Goal: Information Seeking & Learning: Learn about a topic

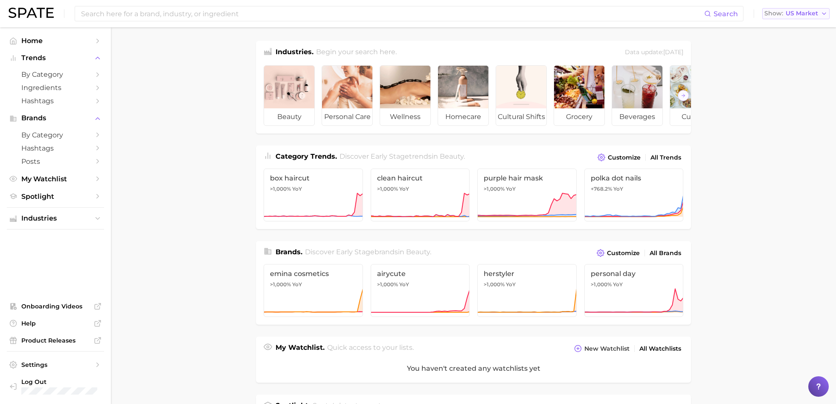
click at [797, 11] on span "US Market" at bounding box center [802, 13] width 32 height 5
click at [62, 78] on span "by Category" at bounding box center [55, 74] width 68 height 8
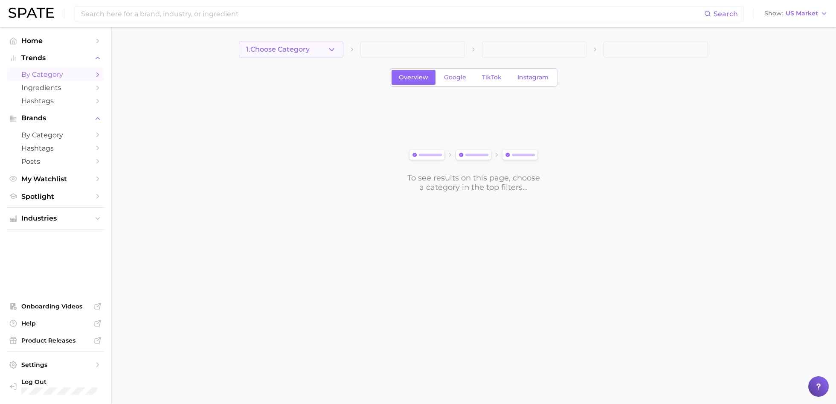
click at [303, 55] on button "1. Choose Category" at bounding box center [291, 49] width 105 height 17
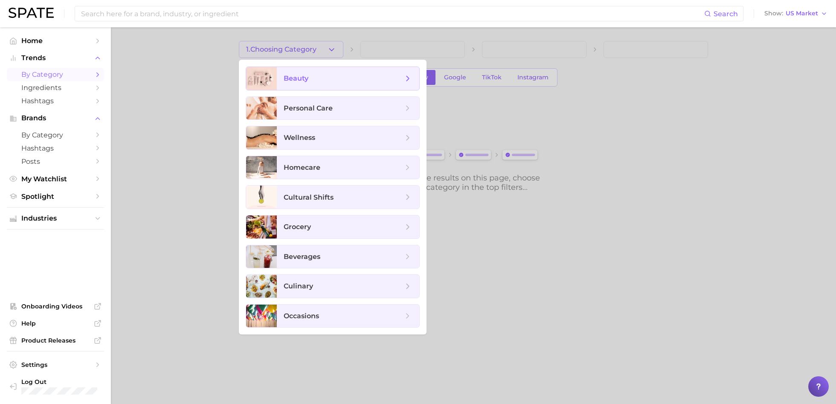
click at [311, 85] on span "beauty" at bounding box center [348, 78] width 142 height 23
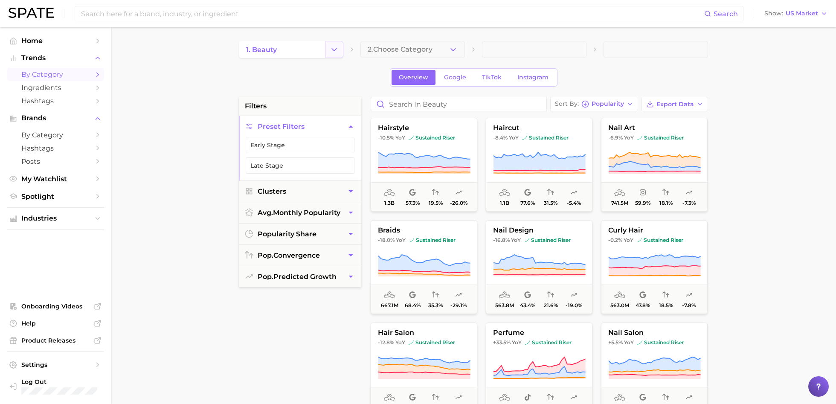
click at [337, 52] on icon "Change Category" at bounding box center [334, 49] width 9 height 9
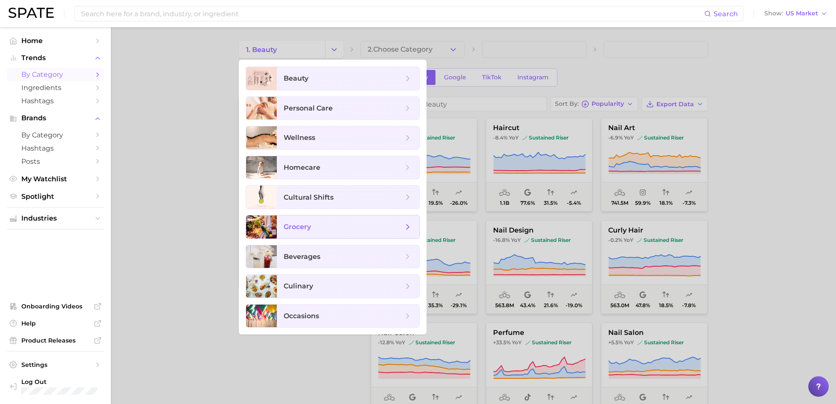
click at [338, 224] on span "grocery" at bounding box center [343, 226] width 119 height 9
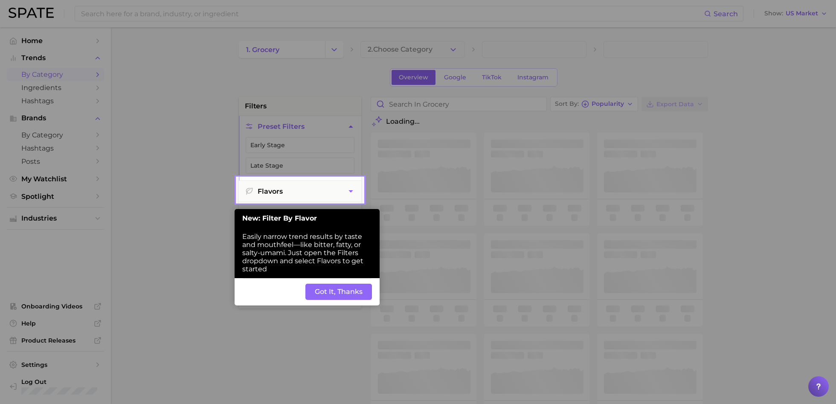
click at [356, 291] on button "Got It, Thanks" at bounding box center [338, 292] width 67 height 16
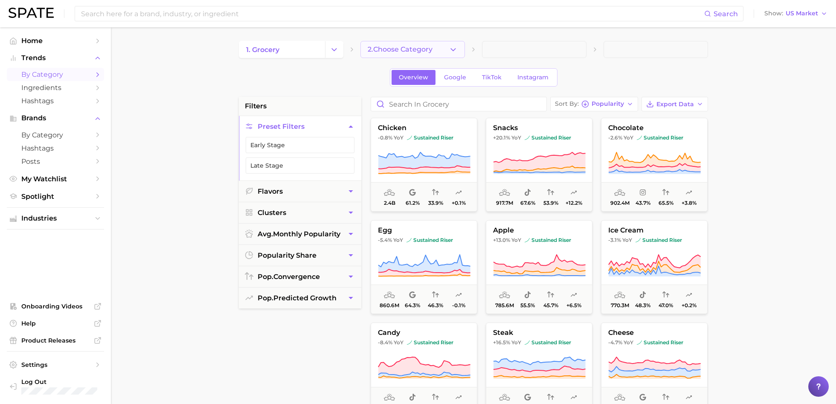
click at [419, 49] on span "2. Choose Category" at bounding box center [400, 50] width 65 height 8
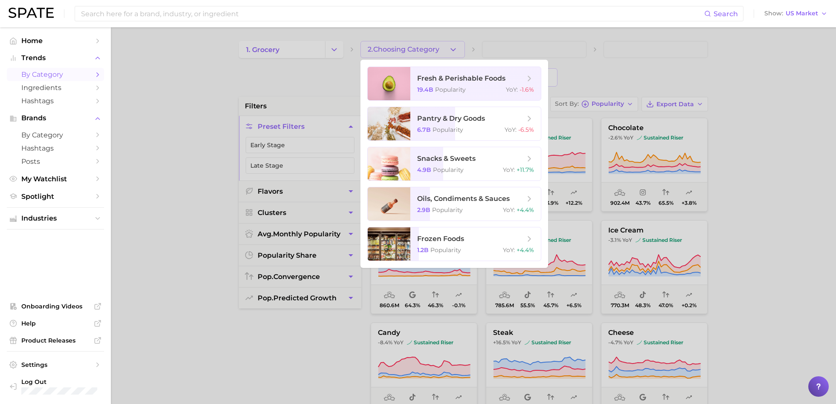
click at [619, 61] on div at bounding box center [418, 202] width 836 height 404
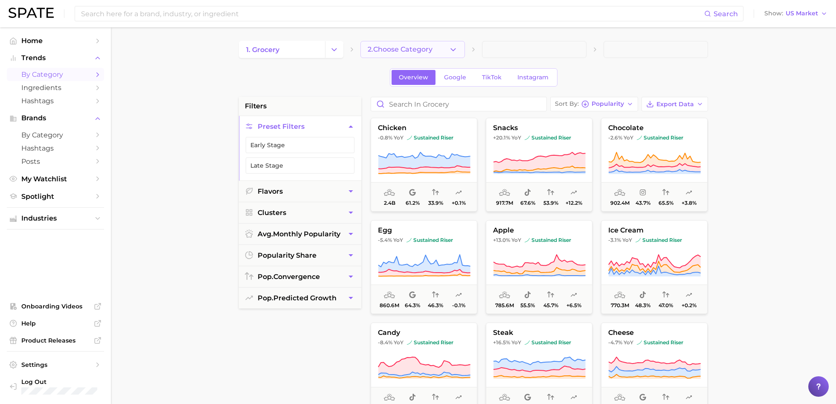
click at [430, 54] on button "2. Choose Category" at bounding box center [412, 49] width 105 height 17
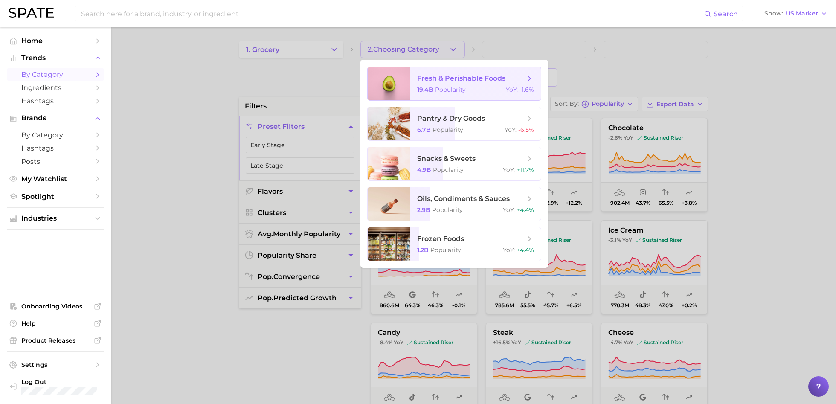
click at [450, 81] on span "fresh & perishable foods" at bounding box center [461, 78] width 88 height 8
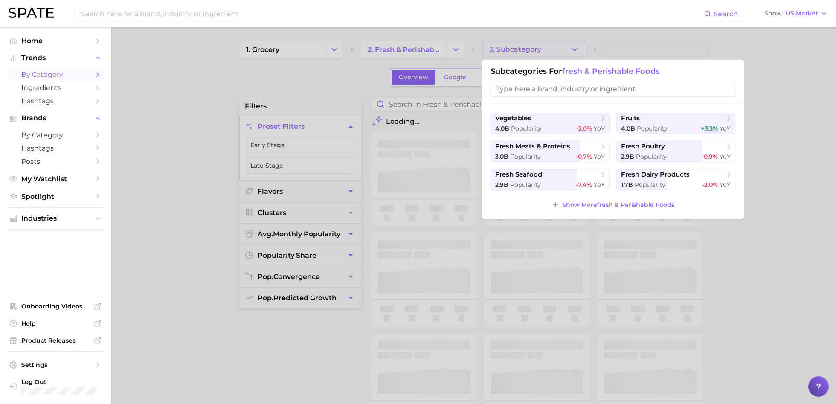
click at [533, 48] on div at bounding box center [418, 202] width 836 height 404
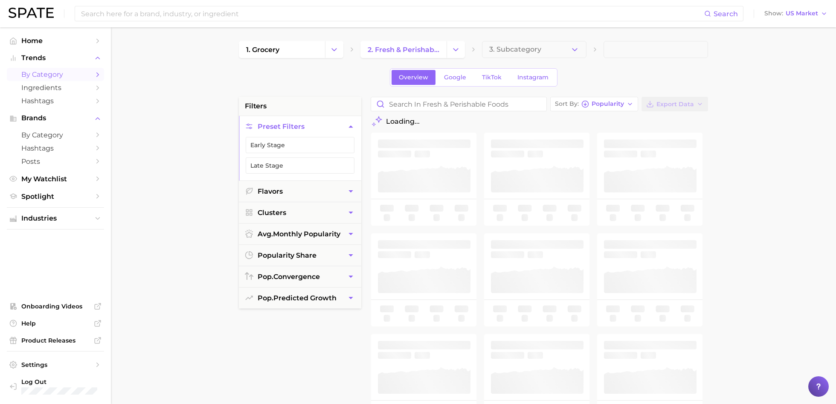
click at [533, 48] on span "3. Subcategory" at bounding box center [515, 50] width 52 height 8
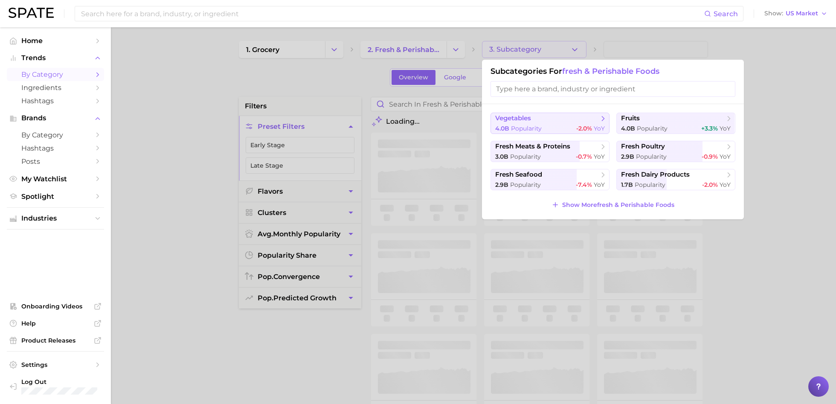
click at [590, 129] on span "-2.0%" at bounding box center [584, 129] width 16 height 8
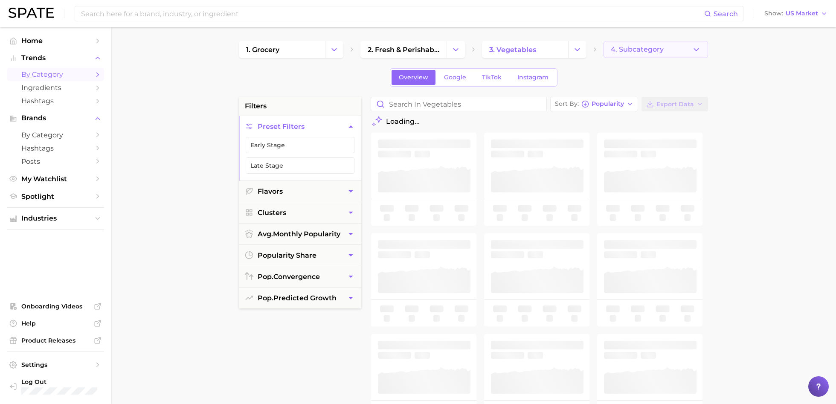
click at [648, 54] on button "4. Subcategory" at bounding box center [656, 49] width 105 height 17
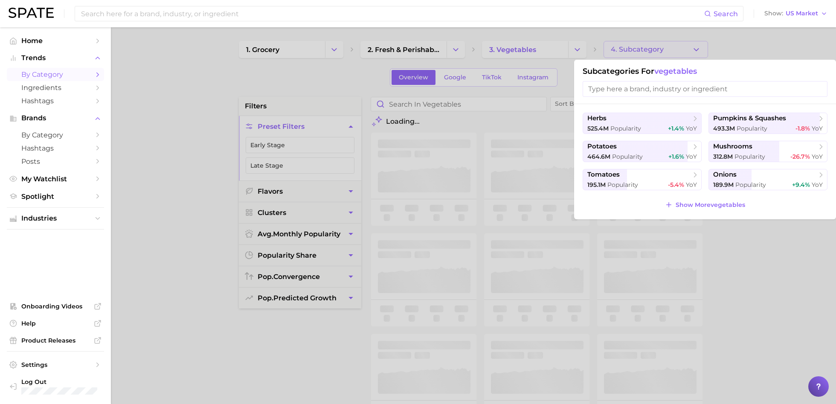
click at [547, 88] on div at bounding box center [418, 202] width 836 height 404
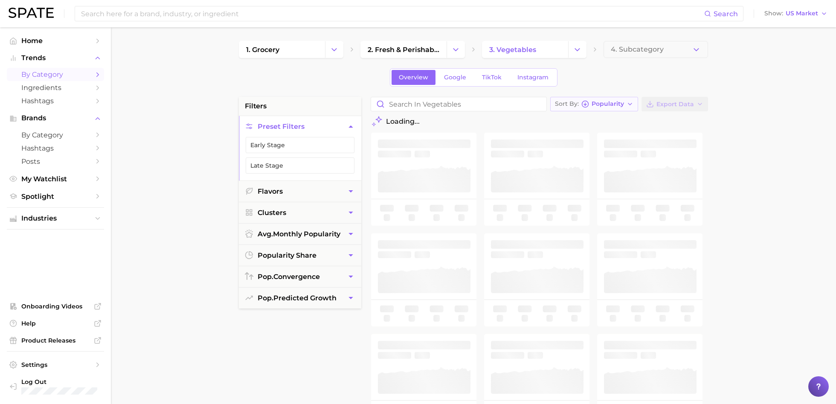
click at [606, 105] on span "Popularity" at bounding box center [608, 104] width 32 height 5
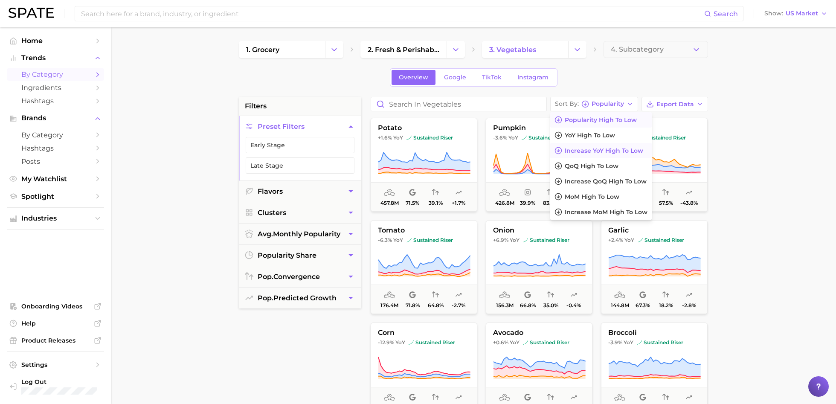
click at [608, 153] on span "Increase YoY high to low" at bounding box center [604, 150] width 78 height 7
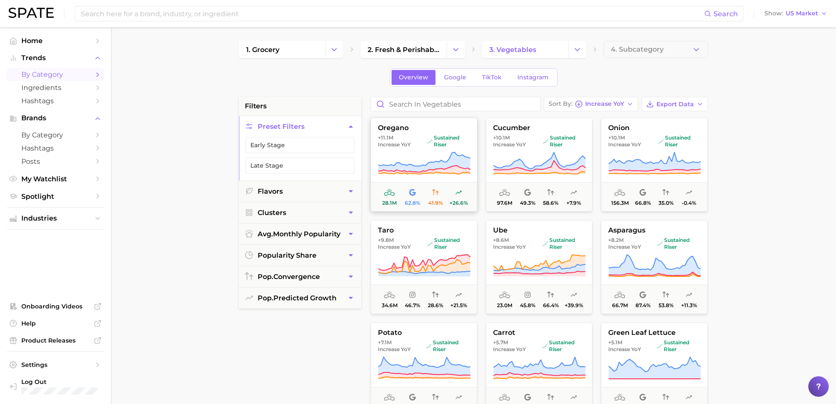
click at [408, 157] on icon at bounding box center [424, 163] width 93 height 24
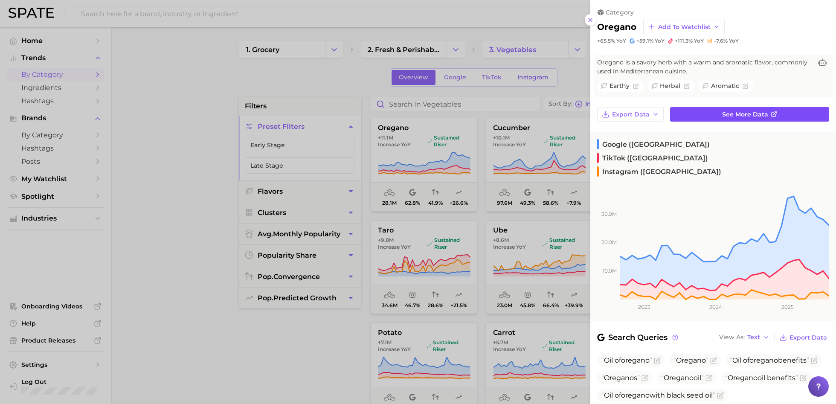
click at [719, 110] on link "See more data" at bounding box center [749, 114] width 159 height 15
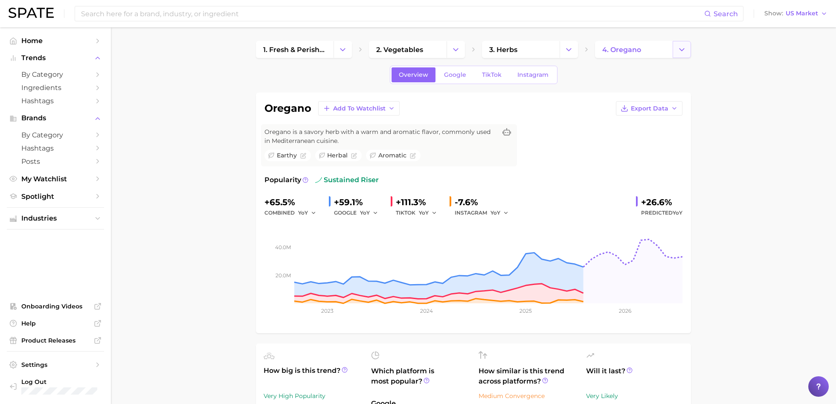
click at [683, 53] on icon "Change Category" at bounding box center [681, 49] width 9 height 9
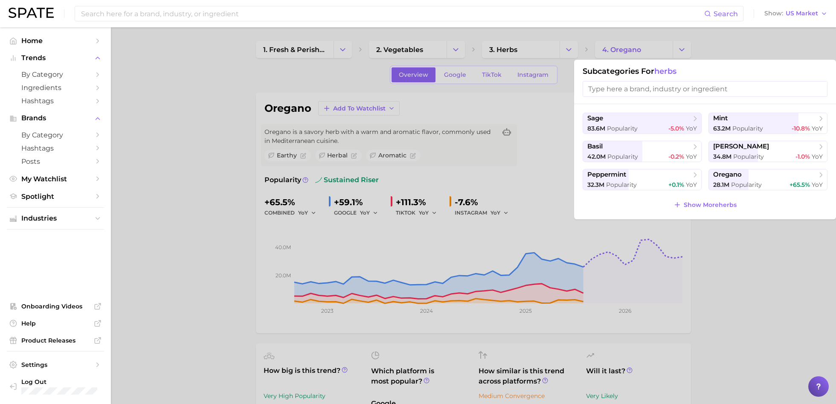
click at [549, 132] on div at bounding box center [418, 202] width 836 height 404
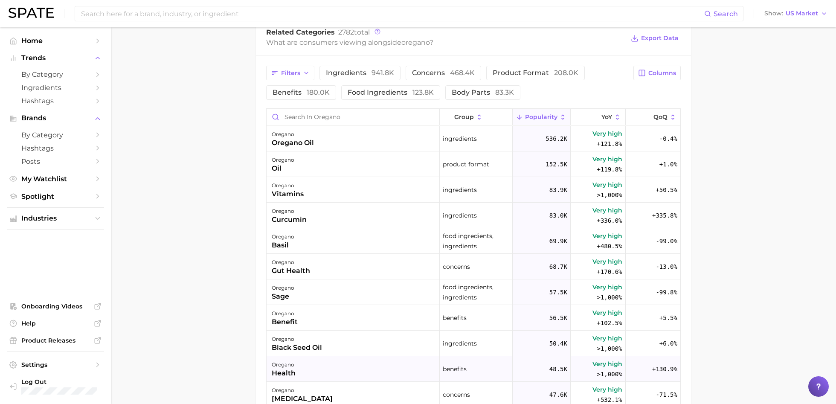
scroll to position [439, 0]
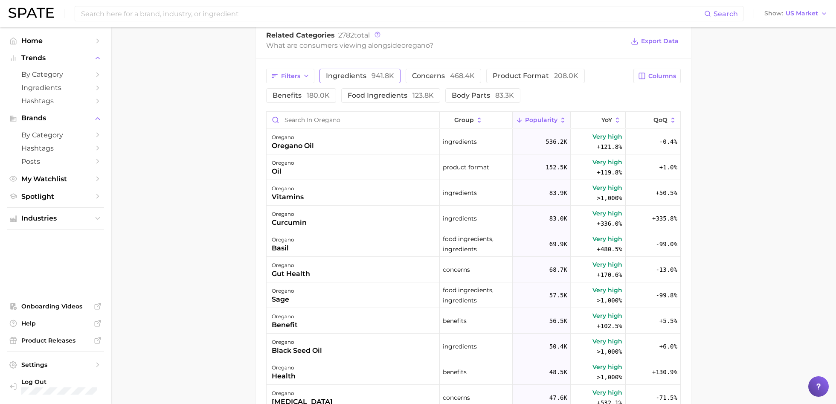
click at [349, 77] on span "ingredients 941.8k" at bounding box center [360, 76] width 68 height 7
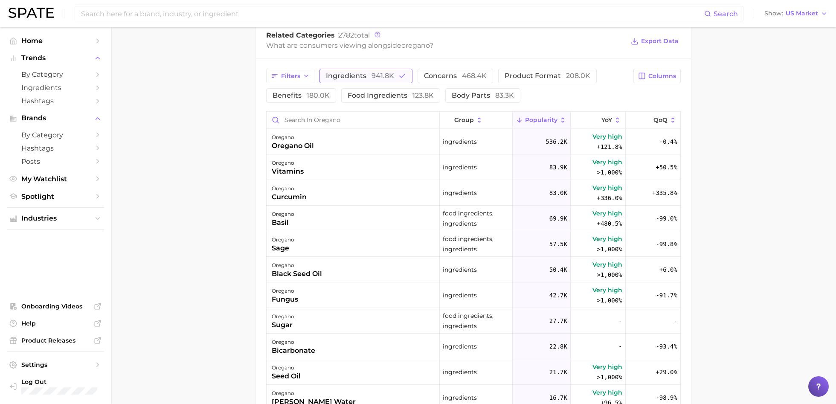
click at [391, 70] on button "ingredients 941.8k" at bounding box center [366, 76] width 93 height 15
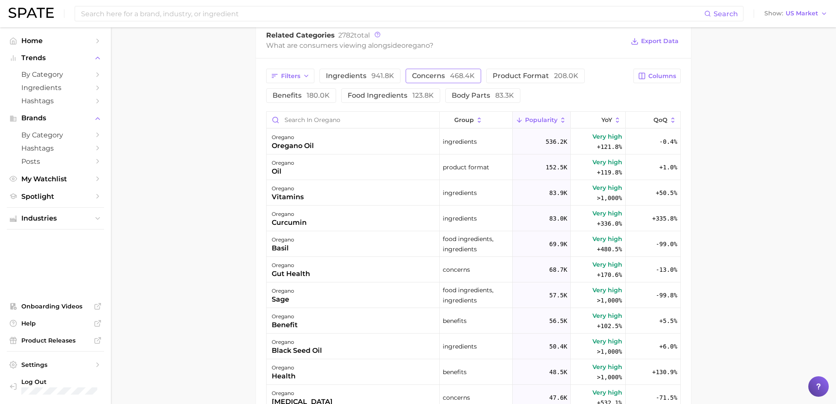
click at [445, 75] on span "concerns 468.4k" at bounding box center [443, 76] width 63 height 7
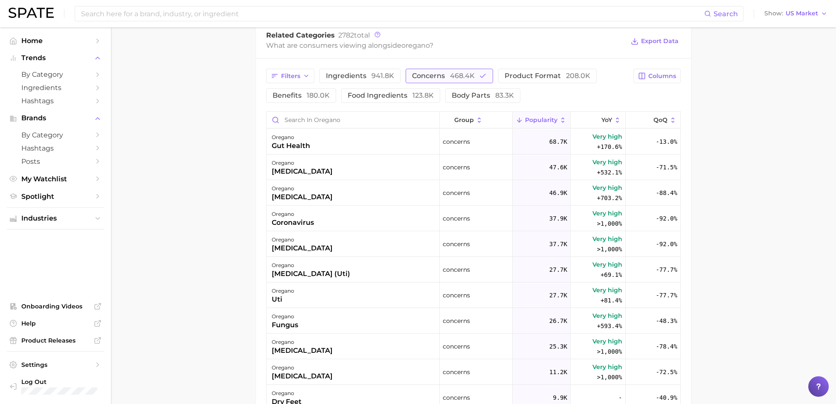
click at [445, 73] on span "concerns 468.4k" at bounding box center [443, 76] width 63 height 7
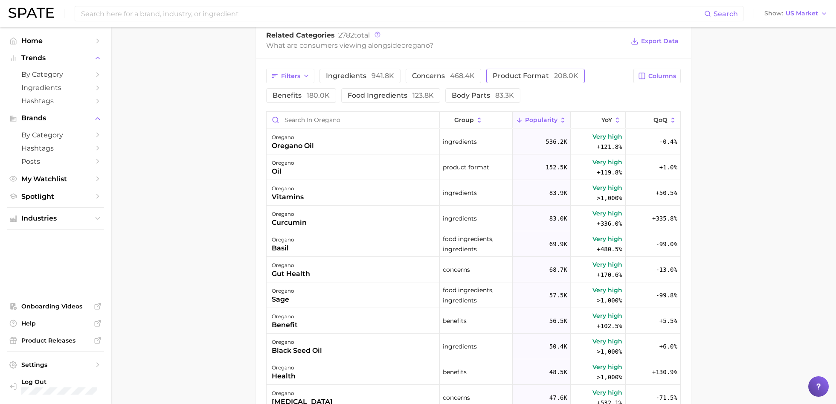
click at [522, 77] on span "product format 208.0k" at bounding box center [536, 76] width 86 height 7
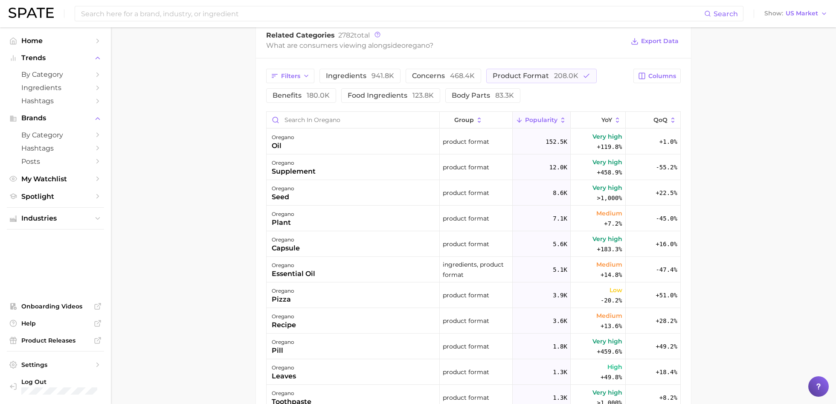
click at [568, 82] on div "Filters ingredients 941.8k concerns 468.4k product format 208.0k benefits 180.0…" at bounding box center [447, 86] width 362 height 34
click at [564, 78] on span "208.0k" at bounding box center [566, 76] width 24 height 8
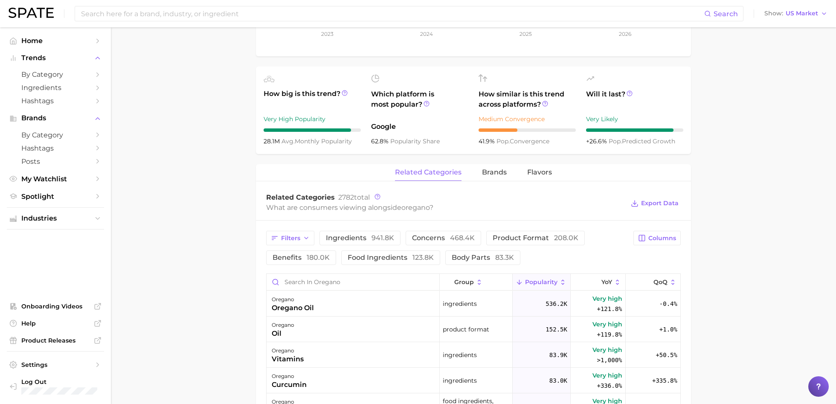
scroll to position [282, 0]
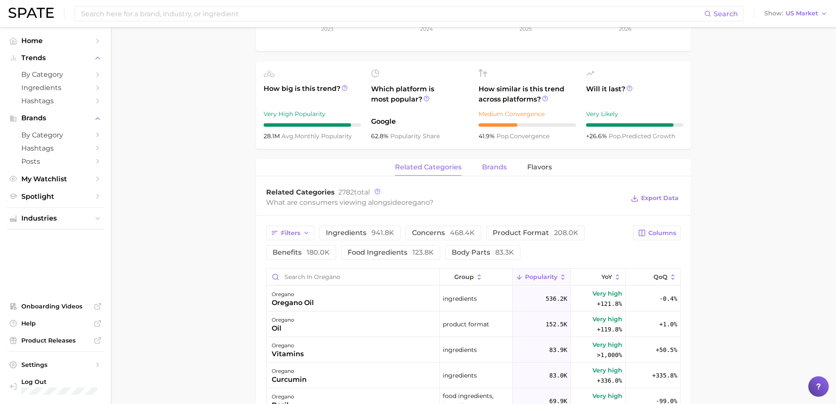
click at [497, 174] on button "brands" at bounding box center [494, 167] width 25 height 17
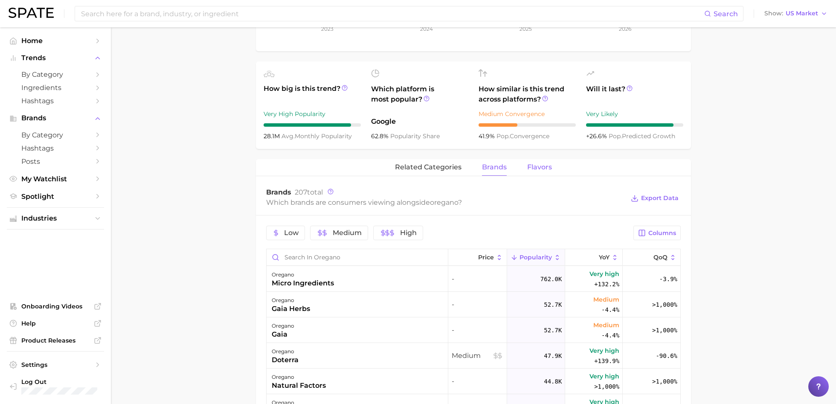
click at [539, 172] on button "Flavors" at bounding box center [539, 167] width 25 height 17
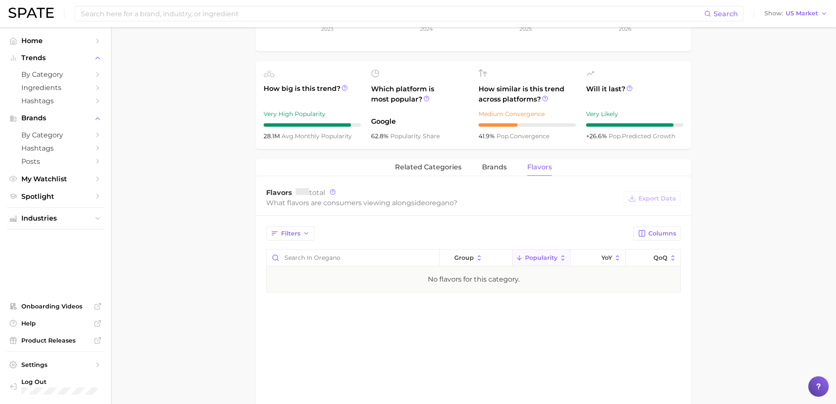
click at [539, 167] on span "Flavors" at bounding box center [539, 167] width 25 height 8
click at [492, 171] on button "brands" at bounding box center [494, 167] width 25 height 17
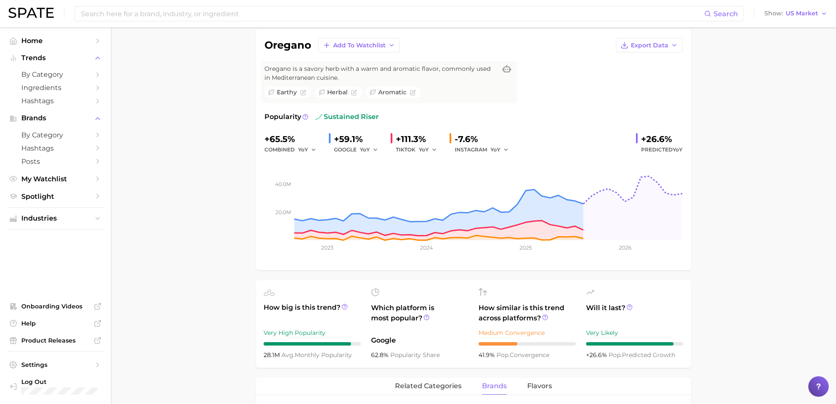
scroll to position [0, 0]
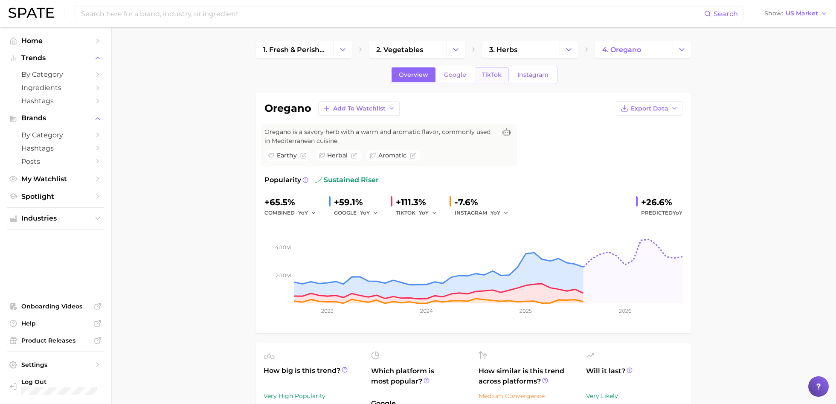
click at [499, 76] on span "TikTok" at bounding box center [492, 74] width 20 height 7
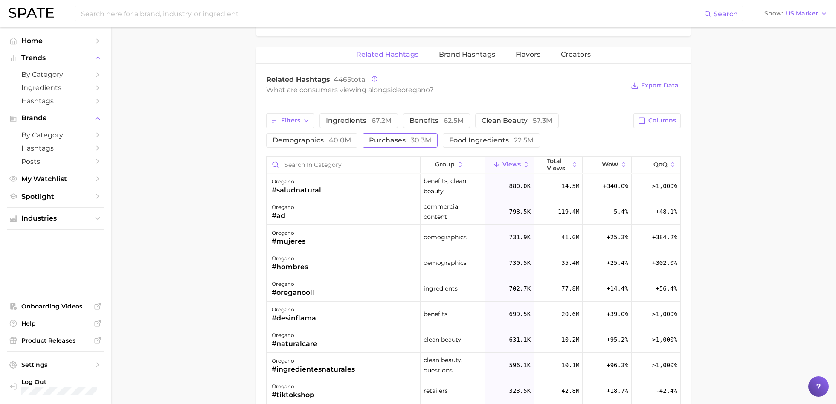
scroll to position [642, 0]
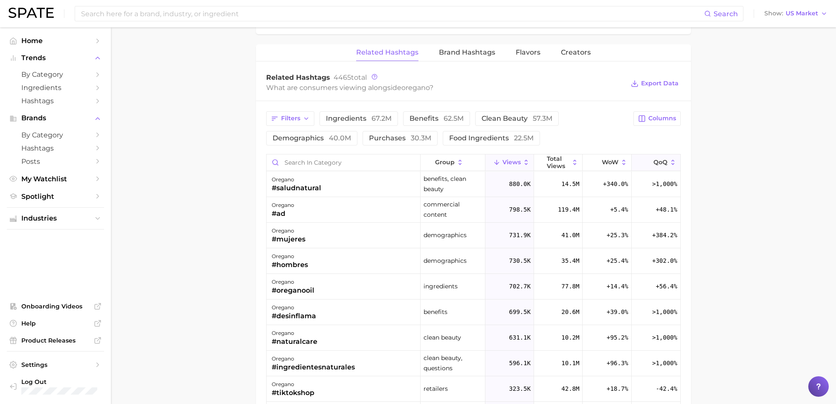
click at [660, 159] on span "QoQ" at bounding box center [661, 162] width 14 height 7
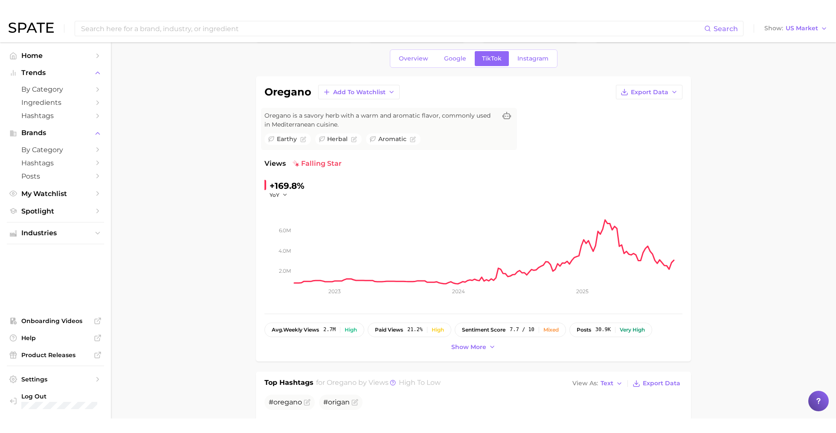
scroll to position [0, 0]
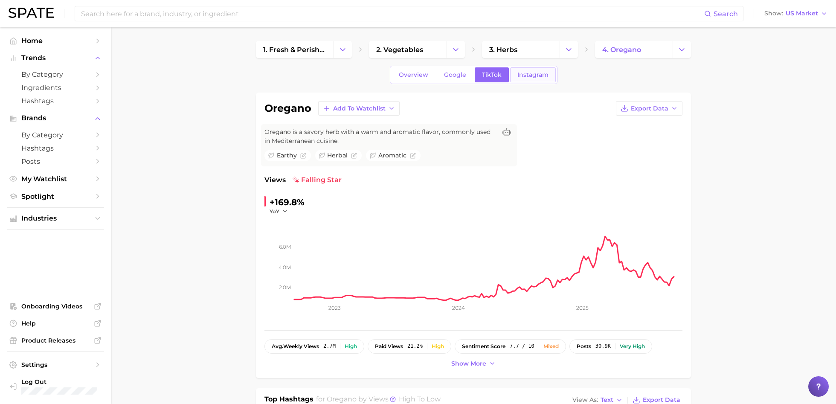
click at [531, 74] on span "Instagram" at bounding box center [532, 74] width 31 height 7
